Goal: Contribute content

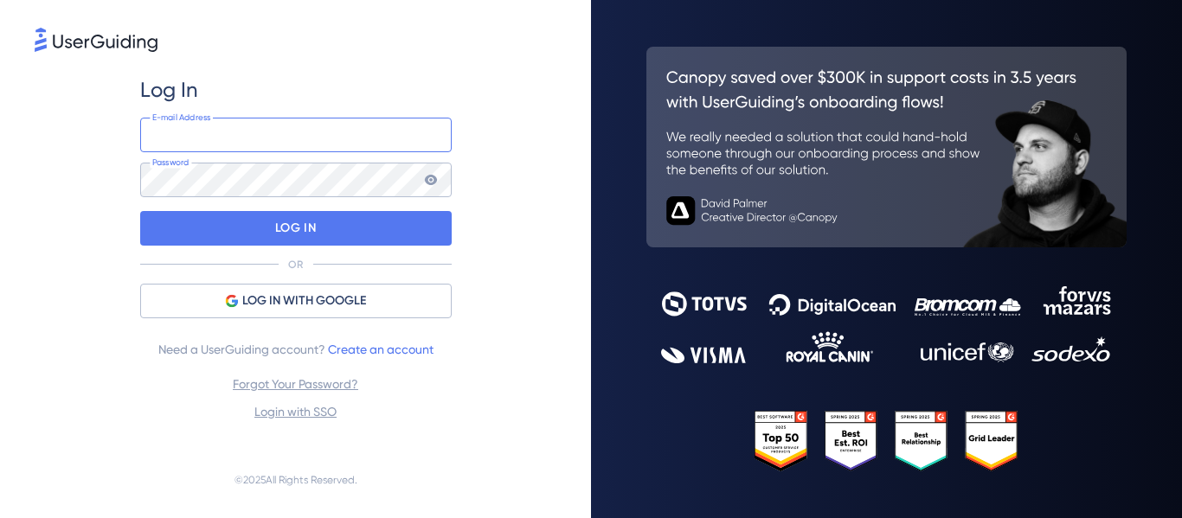
click at [264, 132] on input "email" at bounding box center [296, 135] width 312 height 35
type input "[PERSON_NAME][EMAIL_ADDRESS][DOMAIN_NAME]"
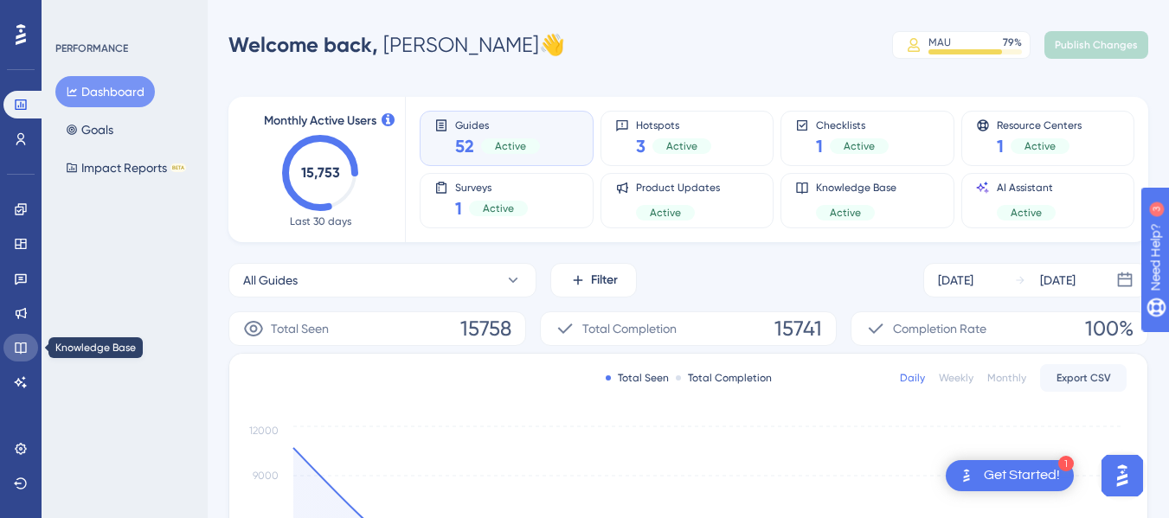
click at [25, 359] on link at bounding box center [20, 348] width 35 height 28
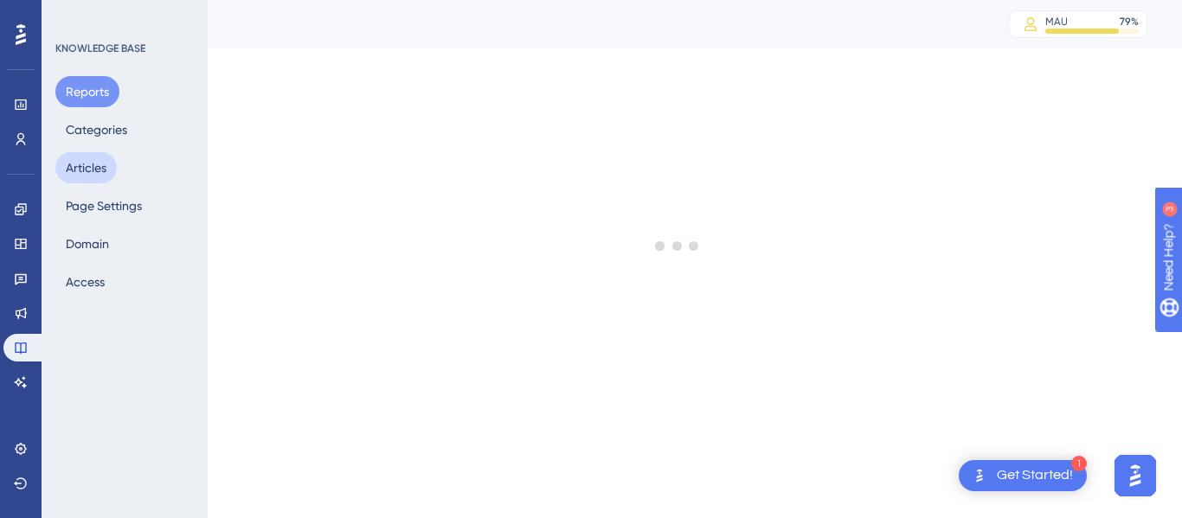
click at [104, 169] on button "Articles" at bounding box center [85, 167] width 61 height 31
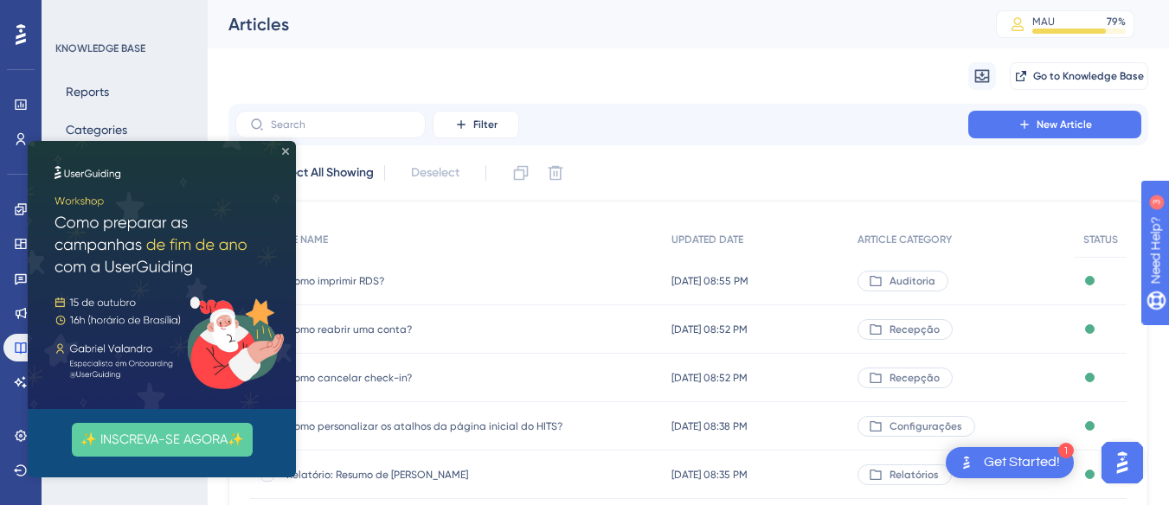
drag, startPoint x: 287, startPoint y: 154, endPoint x: 317, endPoint y: 295, distance: 144.1
click at [287, 154] on icon "Close Preview" at bounding box center [285, 151] width 7 height 7
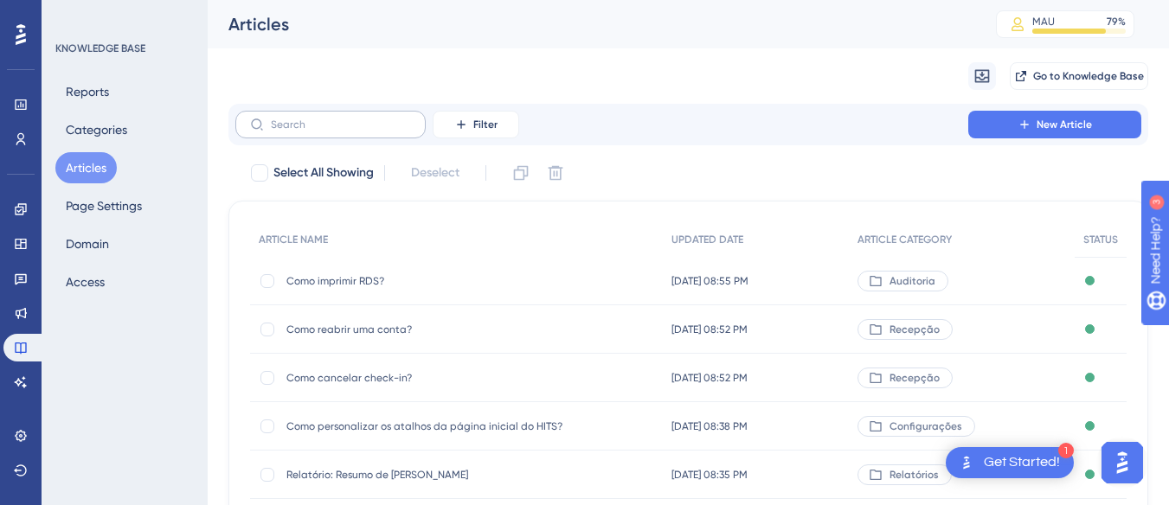
click at [335, 132] on label at bounding box center [330, 125] width 190 height 28
click at [335, 131] on input "text" at bounding box center [341, 125] width 140 height 12
click at [325, 127] on input "text" at bounding box center [341, 125] width 140 height 12
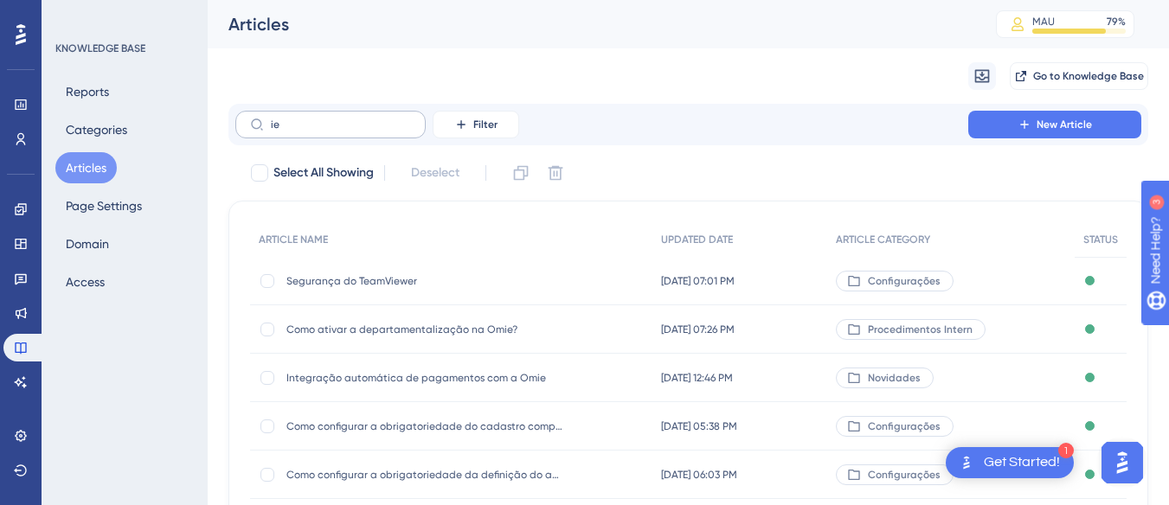
drag, startPoint x: 325, startPoint y: 132, endPoint x: 256, endPoint y: 129, distance: 68.5
click at [256, 129] on label "ie" at bounding box center [330, 125] width 190 height 28
click at [271, 129] on input "ie" at bounding box center [341, 125] width 140 height 12
type input "i"
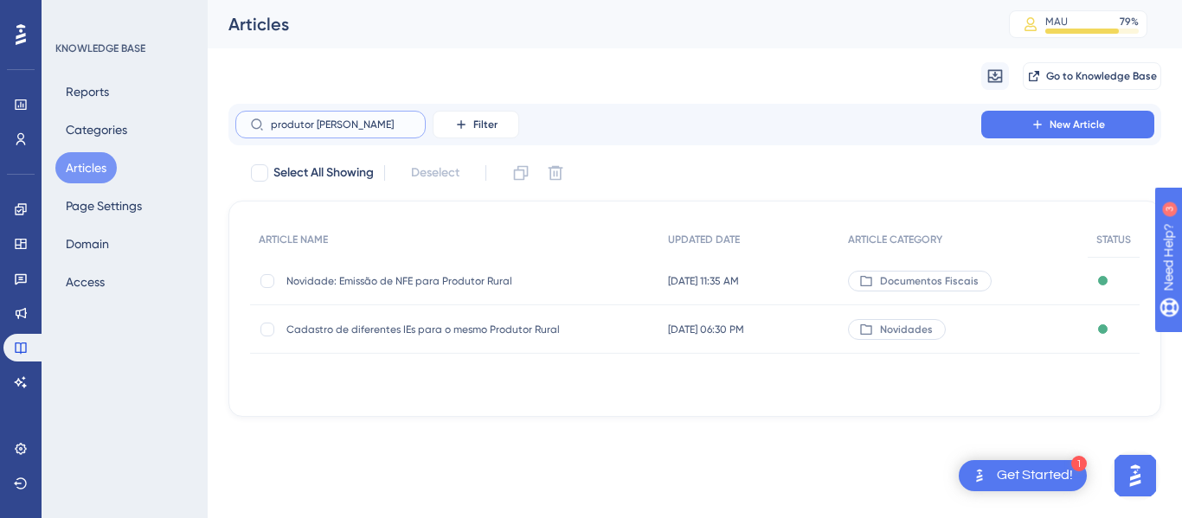
type input "produtor rua"
checkbox input "true"
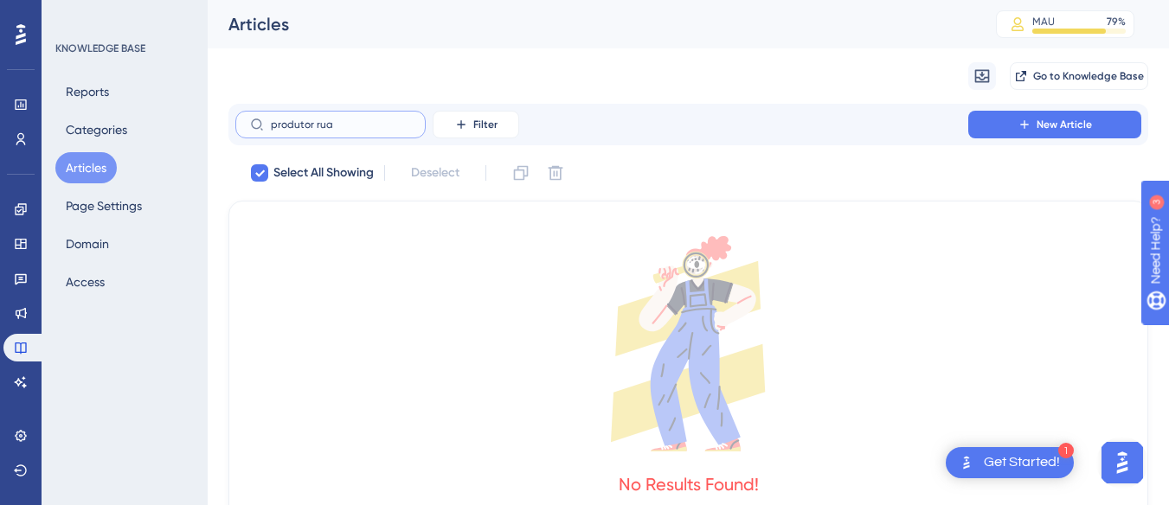
type input "produtor [PERSON_NAME]"
checkbox input "false"
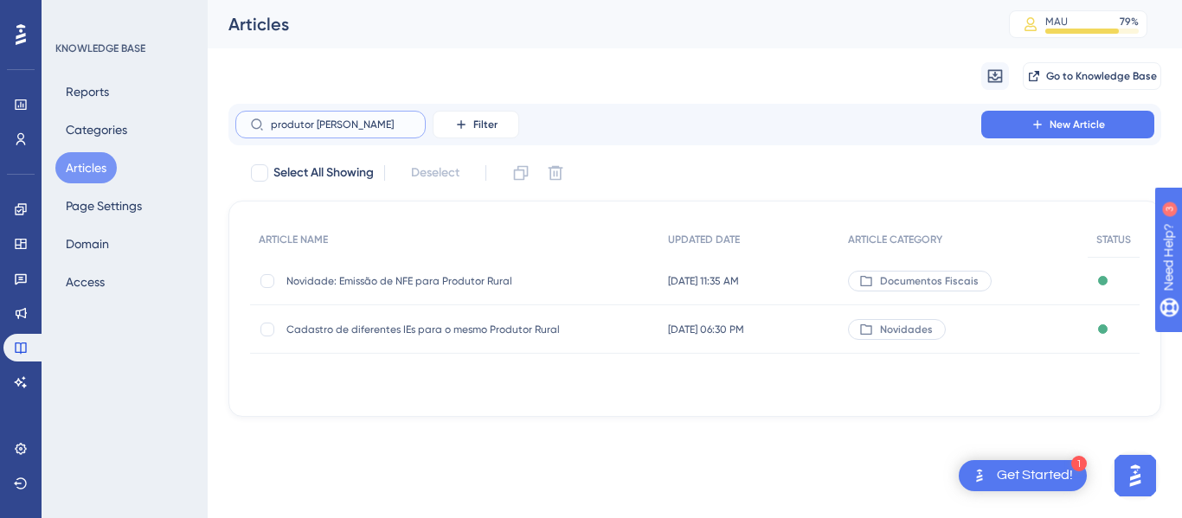
type input "produtor [PERSON_NAME]"
click at [505, 331] on span "Cadastro de diferentes IEs para o mesmo Produtor Rural" at bounding box center [424, 330] width 277 height 14
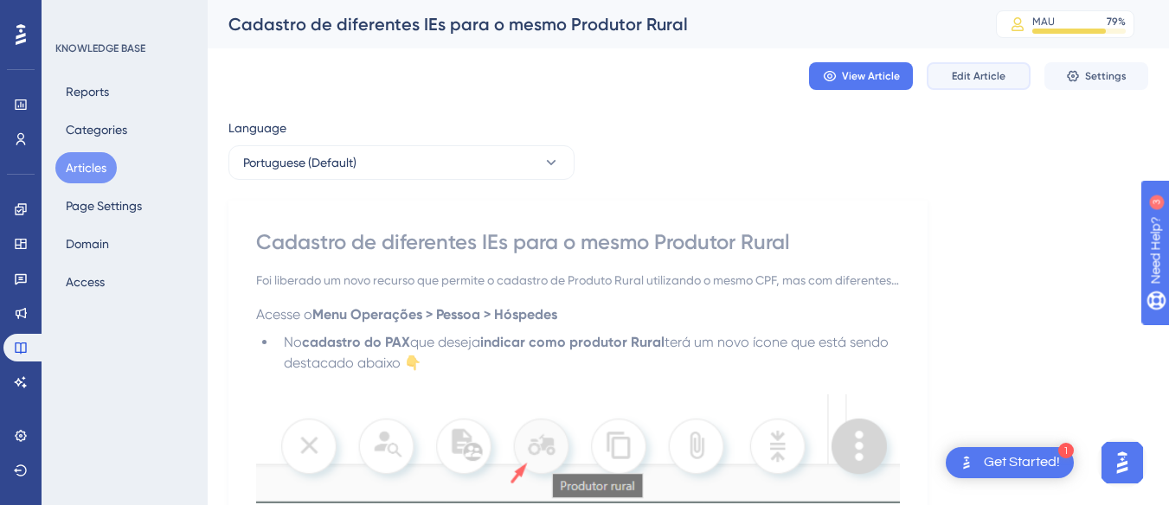
click at [981, 79] on span "Edit Article" at bounding box center [979, 76] width 54 height 14
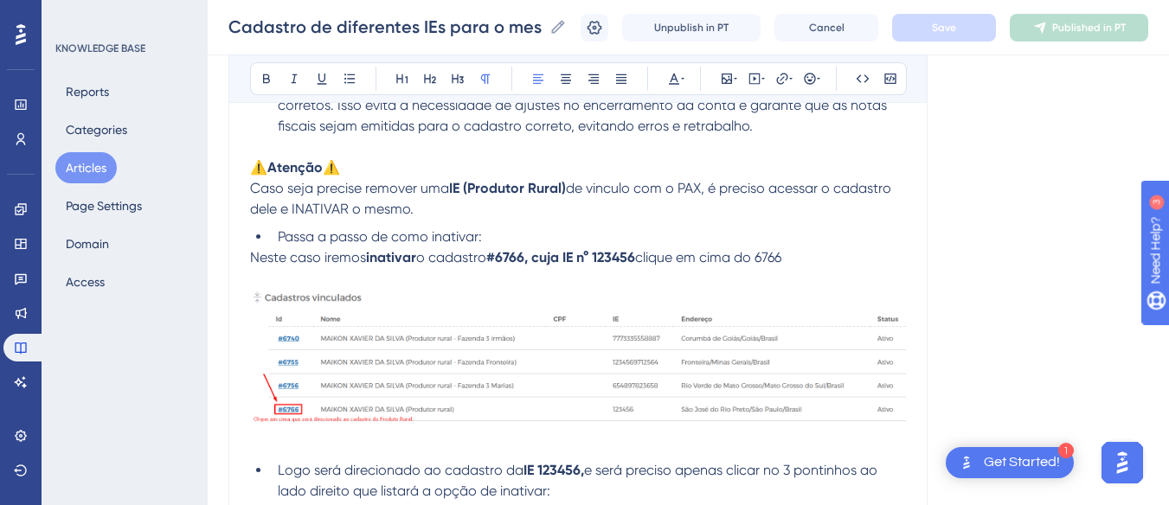
scroll to position [2102, 0]
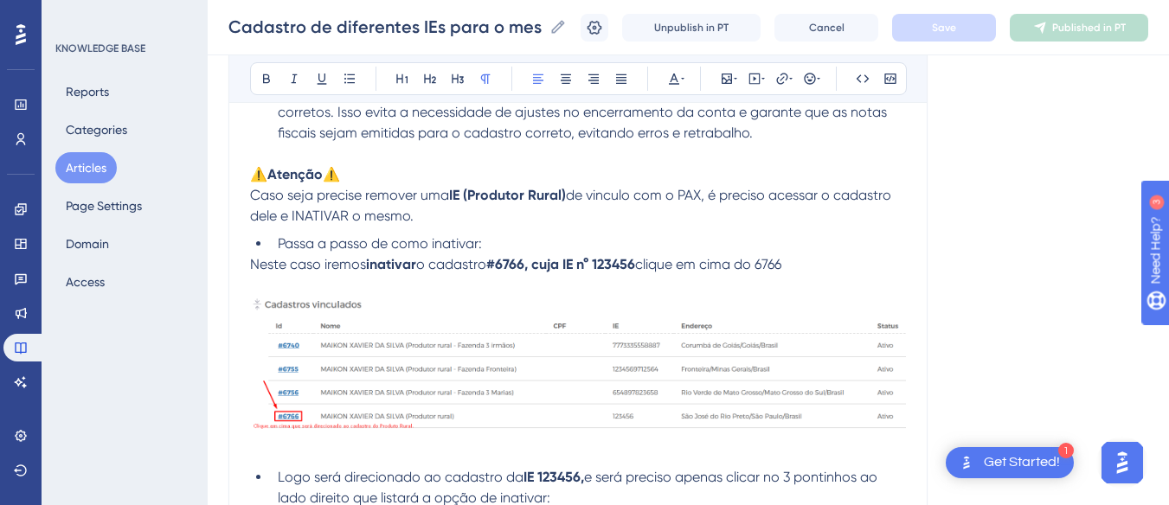
click at [319, 203] on span "Caso seja precise remover uma" at bounding box center [349, 195] width 199 height 16
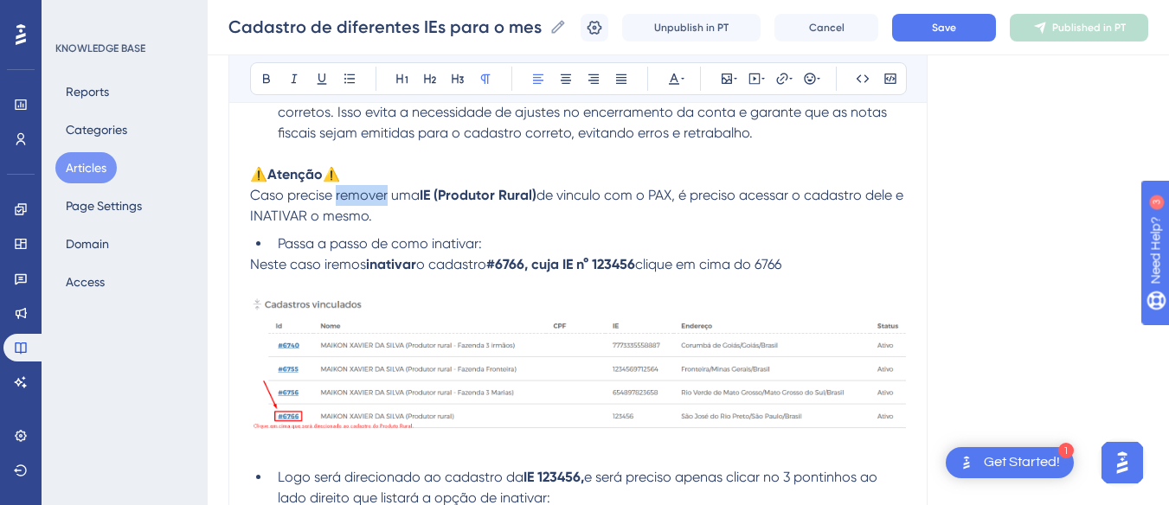
drag, startPoint x: 388, startPoint y: 216, endPoint x: 395, endPoint y: 233, distance: 17.8
click at [340, 203] on span "Caso precise remover uma" at bounding box center [335, 195] width 170 height 16
drag, startPoint x: 606, startPoint y: 216, endPoint x: 538, endPoint y: 220, distance: 67.7
click at [538, 220] on span "de vinculo com o PAX, é preciso acessar o cadastro dele e INATIVAR o mesmo." at bounding box center [576, 205] width 652 height 37
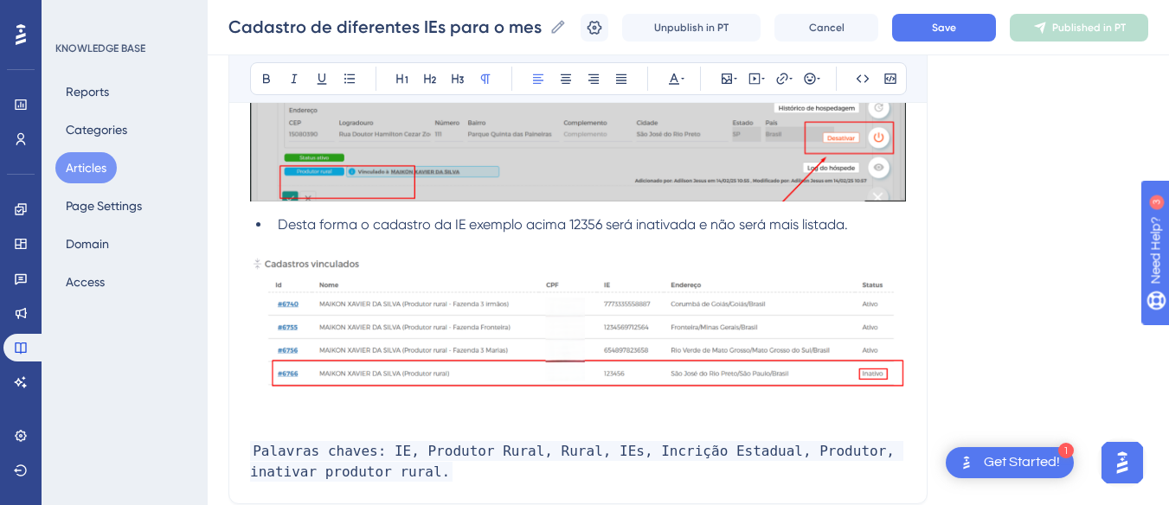
scroll to position [2795, 0]
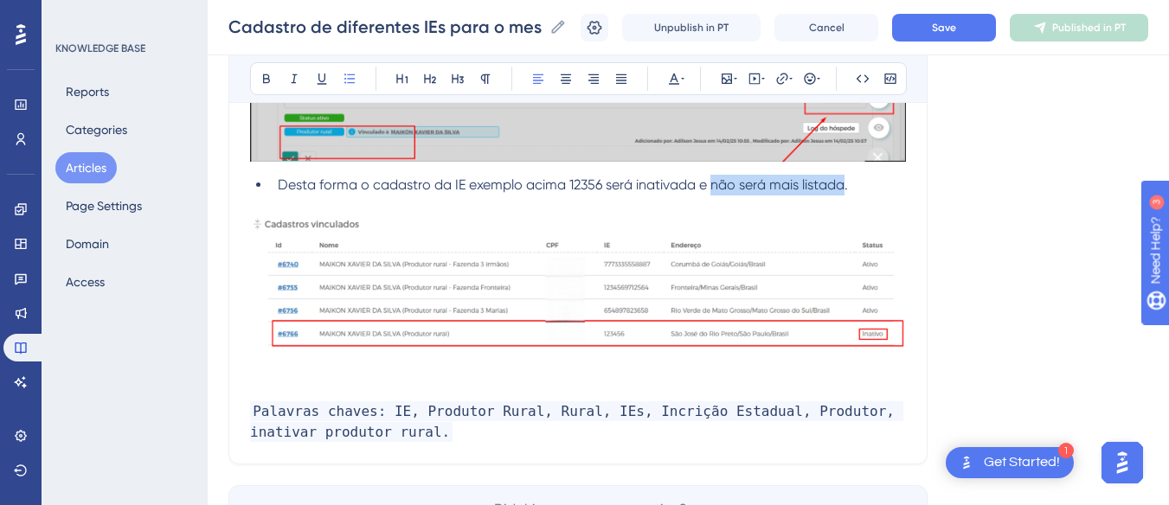
drag, startPoint x: 848, startPoint y: 207, endPoint x: 715, endPoint y: 205, distance: 133.3
click at [715, 193] on span "Desta forma o cadastro da IE exemplo acima 12356 será inativada e não será mais…" at bounding box center [563, 185] width 570 height 16
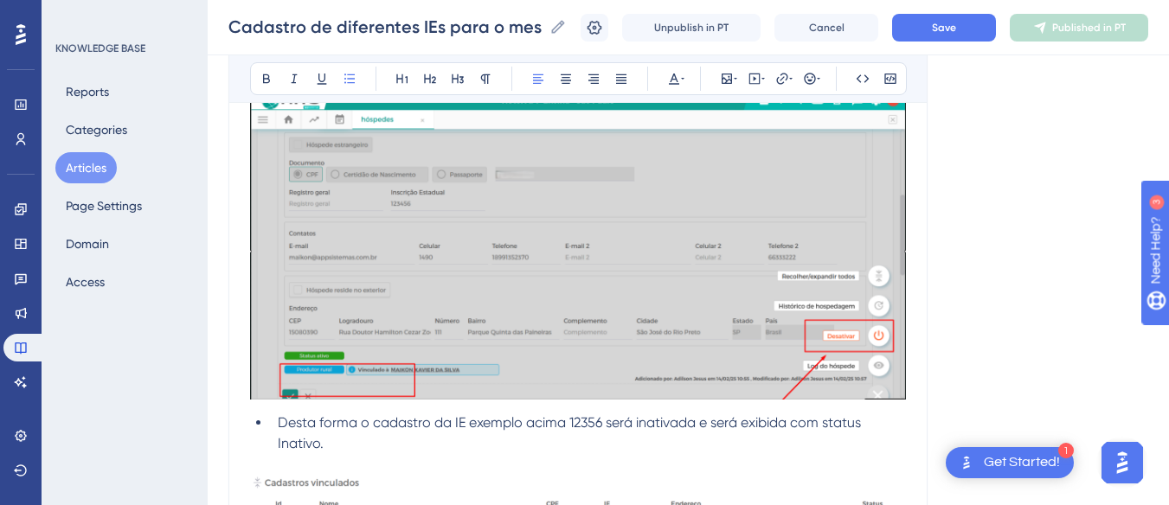
scroll to position [2535, 0]
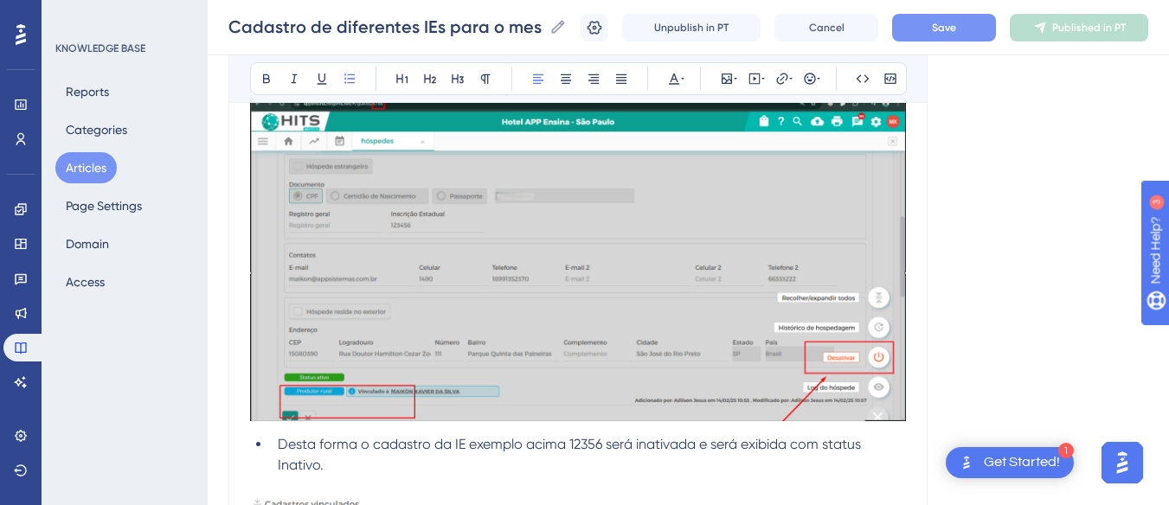
click at [956, 24] on span "Save" at bounding box center [944, 28] width 24 height 14
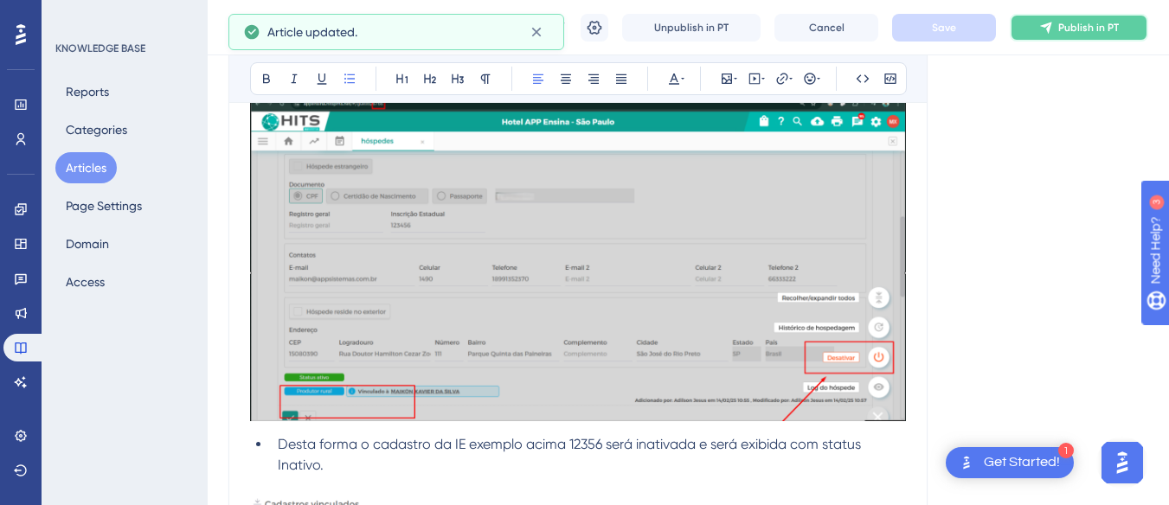
click at [1072, 29] on span "Publish in PT" at bounding box center [1089, 28] width 61 height 14
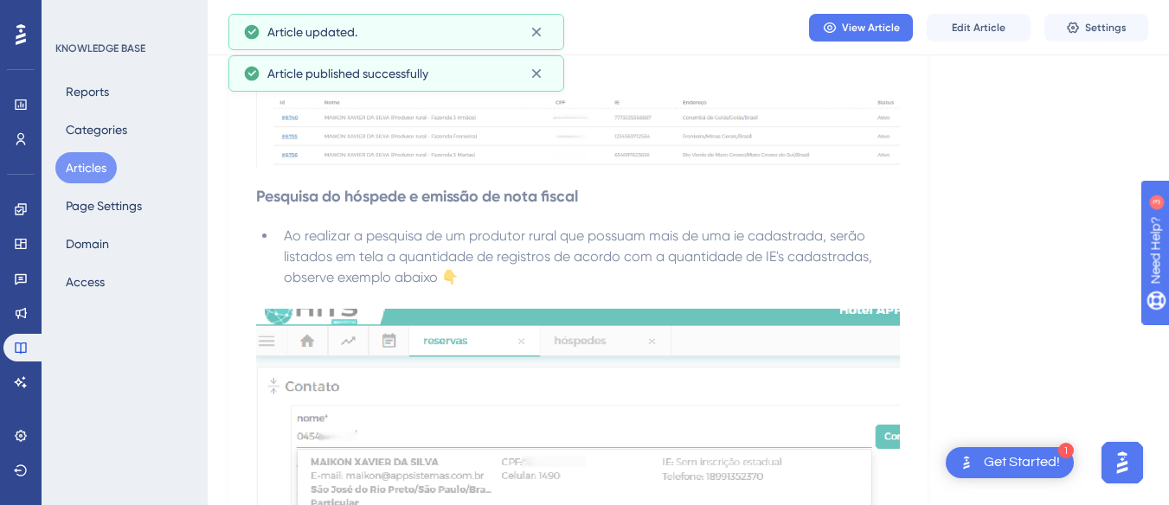
scroll to position [1237, 0]
